Goal: Communication & Community: Answer question/provide support

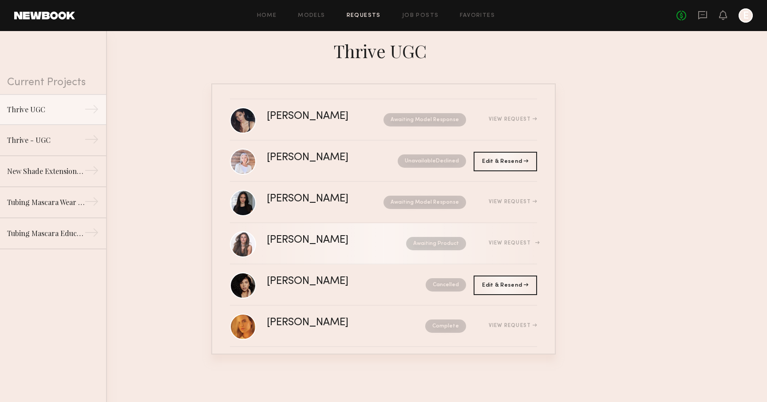
click at [347, 245] on div "[PERSON_NAME] Awaiting Product View Request" at bounding box center [402, 243] width 270 height 17
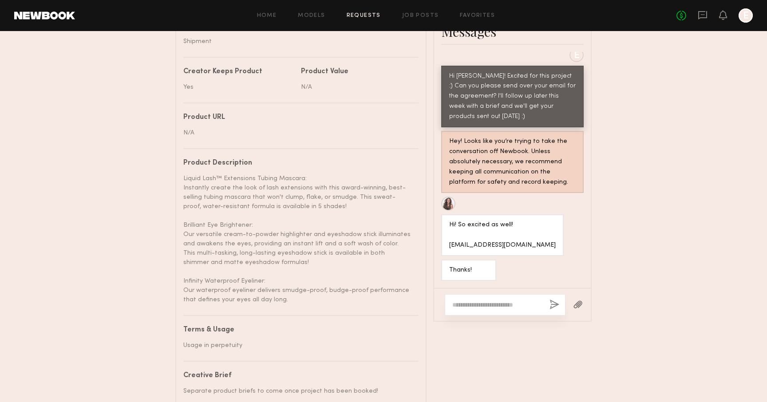
scroll to position [509, 0]
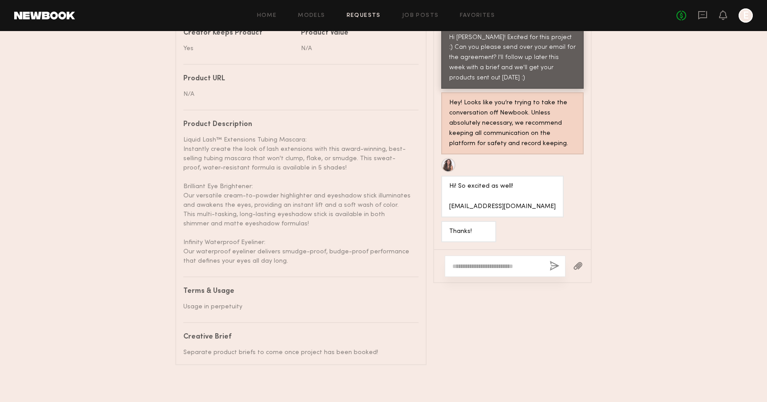
click at [469, 268] on textarea at bounding box center [497, 266] width 90 height 9
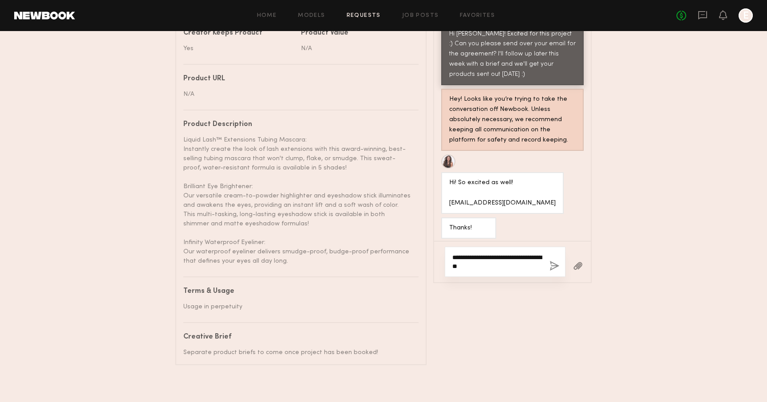
drag, startPoint x: 501, startPoint y: 264, endPoint x: 440, endPoint y: 258, distance: 61.5
click at [440, 258] on div "**********" at bounding box center [512, 261] width 157 height 41
paste textarea "**********"
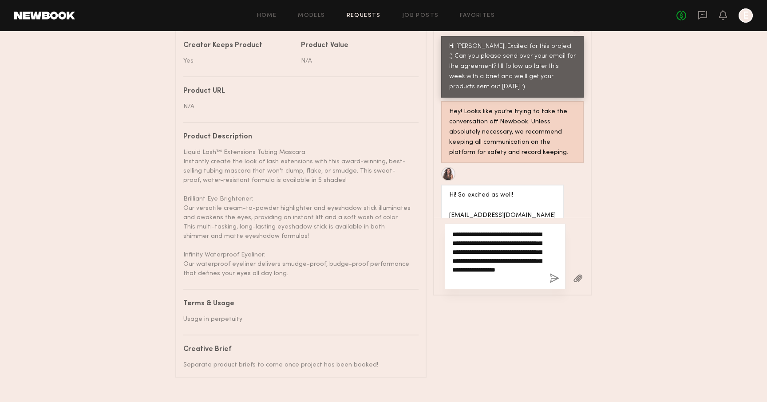
scroll to position [495, 0]
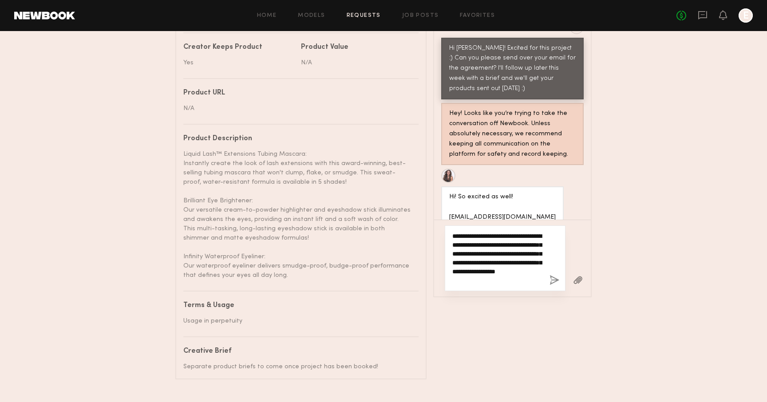
type textarea "**********"
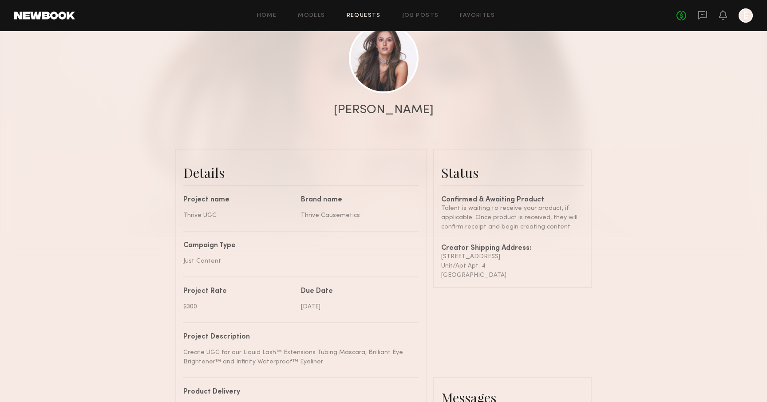
scroll to position [0, 0]
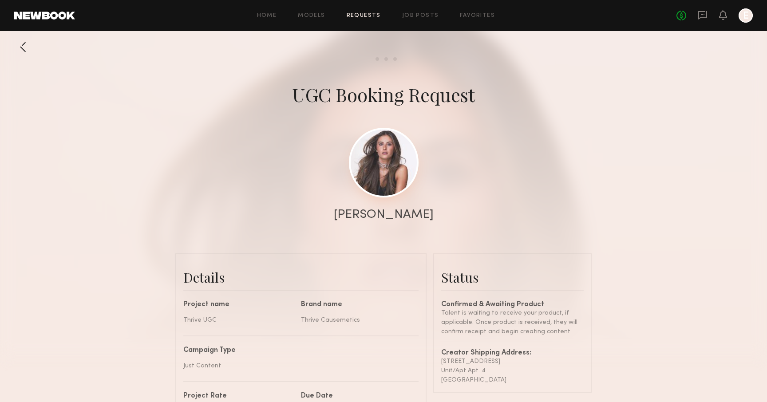
click at [386, 170] on link at bounding box center [384, 163] width 70 height 70
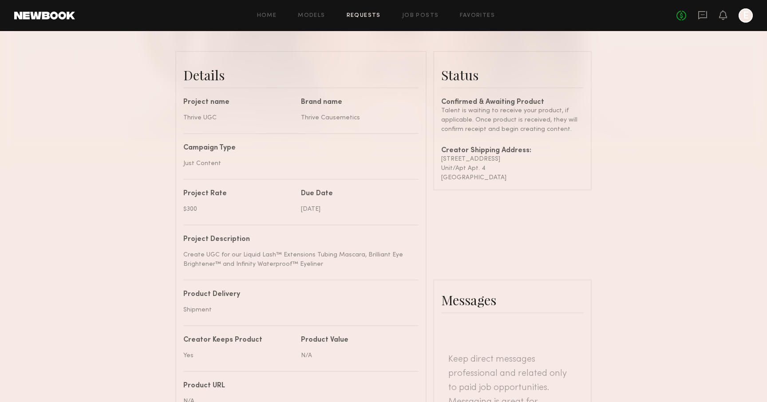
scroll to position [204, 0]
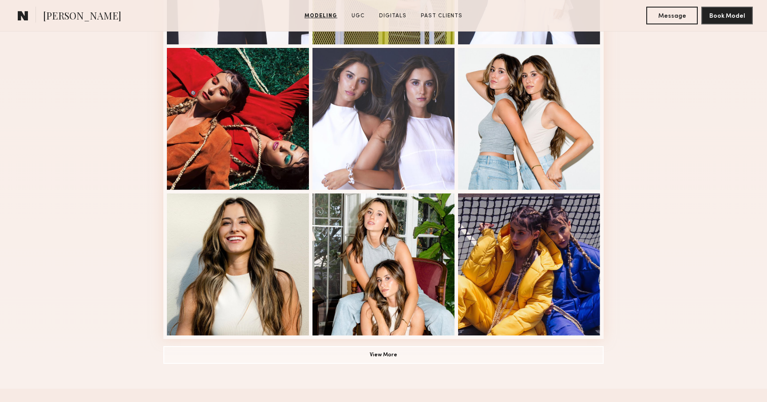
scroll to position [501, 0]
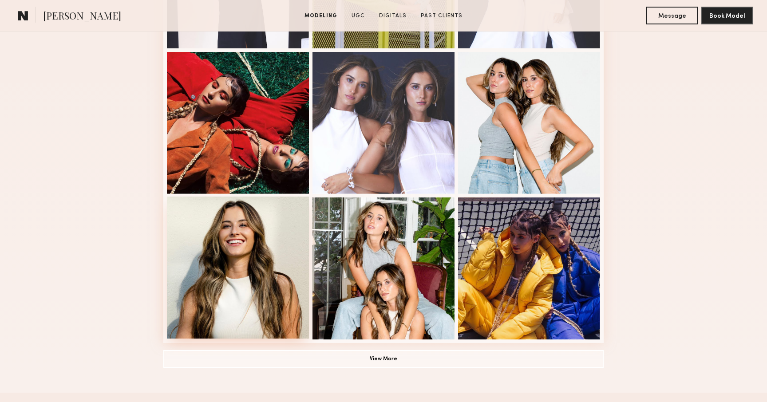
click at [261, 288] on div at bounding box center [238, 268] width 142 height 142
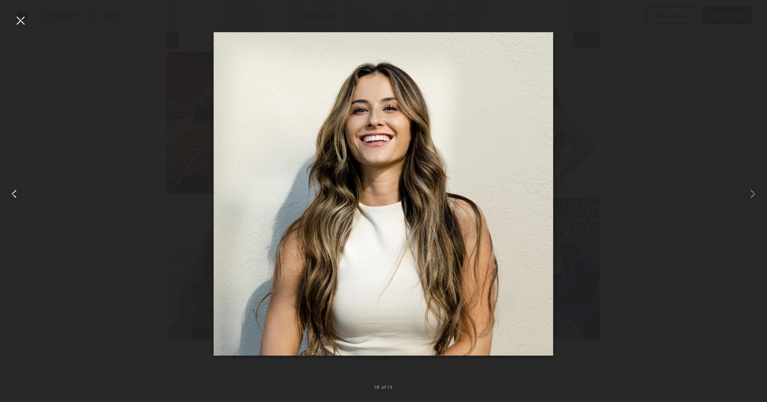
click at [28, 19] on div at bounding box center [15, 193] width 31 height 359
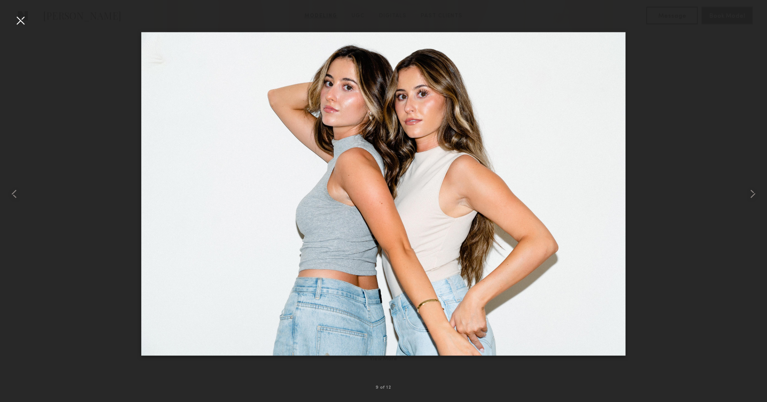
click at [662, 146] on div at bounding box center [383, 193] width 767 height 359
drag, startPoint x: 21, startPoint y: 17, endPoint x: 28, endPoint y: 18, distance: 7.2
click at [21, 17] on div at bounding box center [20, 20] width 14 height 14
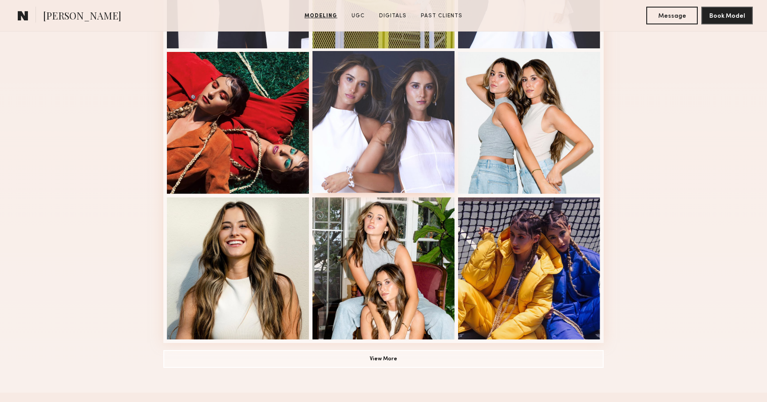
scroll to position [0, 0]
